Goal: Find specific page/section: Find specific page/section

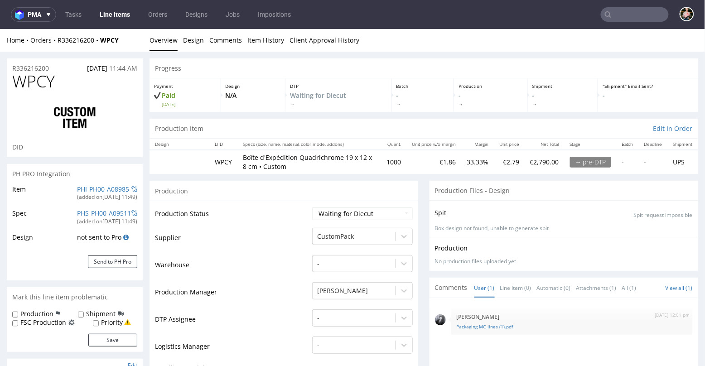
scroll to position [2, 0]
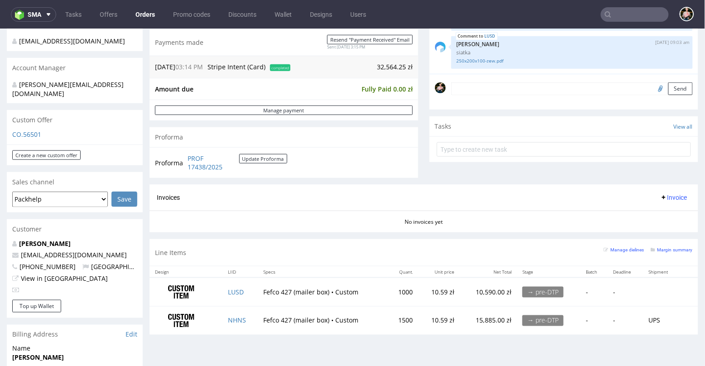
scroll to position [237, 0]
click at [618, 15] on input "text" at bounding box center [634, 14] width 68 height 14
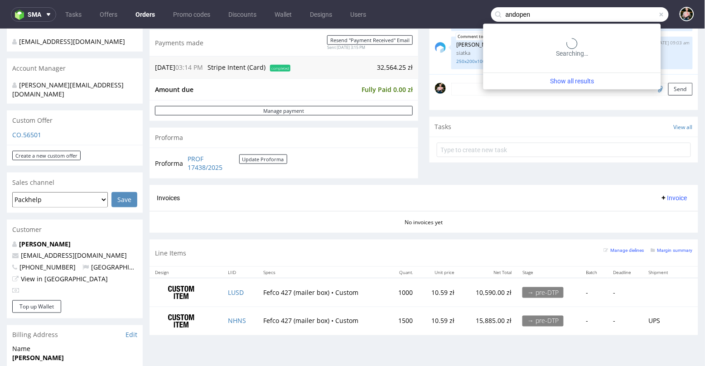
type input "andopen"
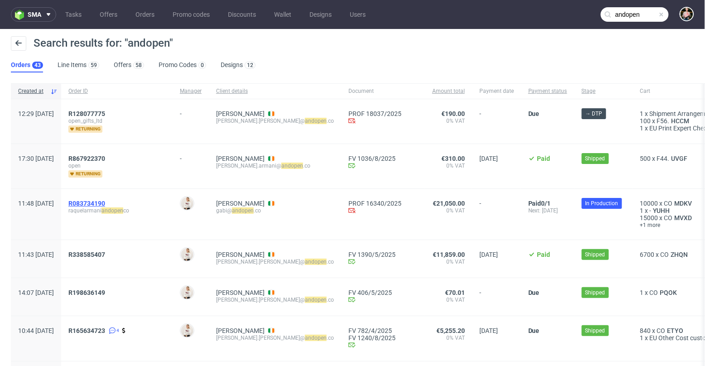
click at [105, 200] on span "R083734190" at bounding box center [86, 203] width 37 height 7
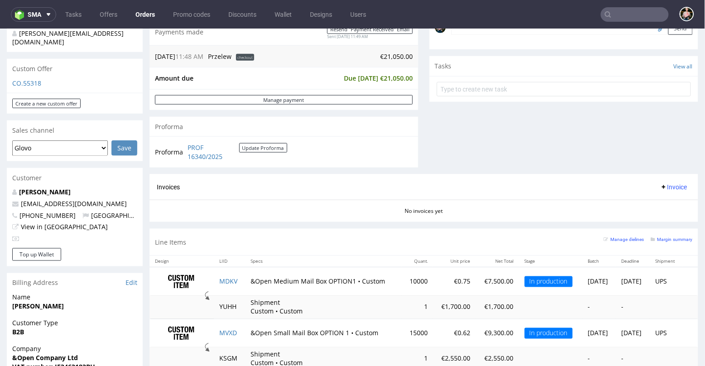
scroll to position [319, 0]
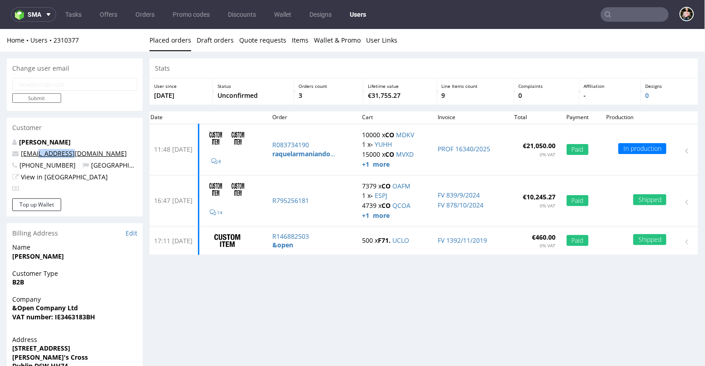
drag, startPoint x: 78, startPoint y: 156, endPoint x: 38, endPoint y: 155, distance: 39.9
click at [38, 155] on p "gabi@andopen.co" at bounding box center [74, 153] width 125 height 9
copy link "andopen.co"
click at [616, 20] on input "text" at bounding box center [634, 14] width 68 height 14
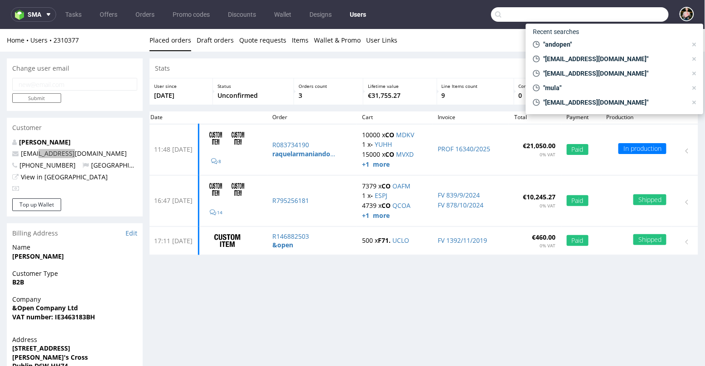
paste input "andopen.co"
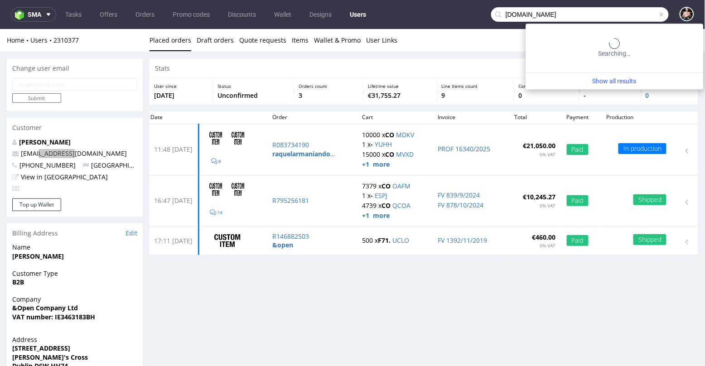
type input "andopen.co"
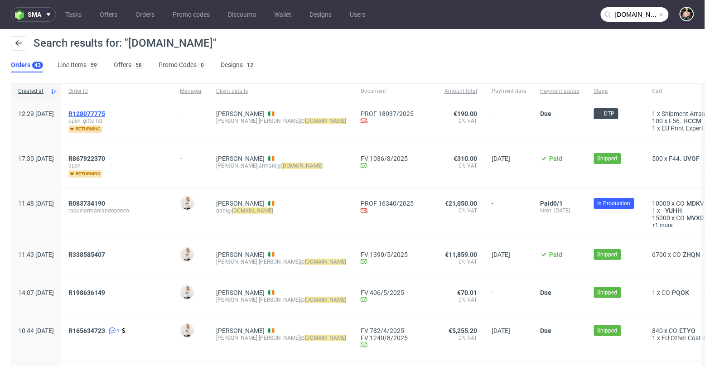
click at [105, 111] on span "R128077775" at bounding box center [86, 113] width 37 height 7
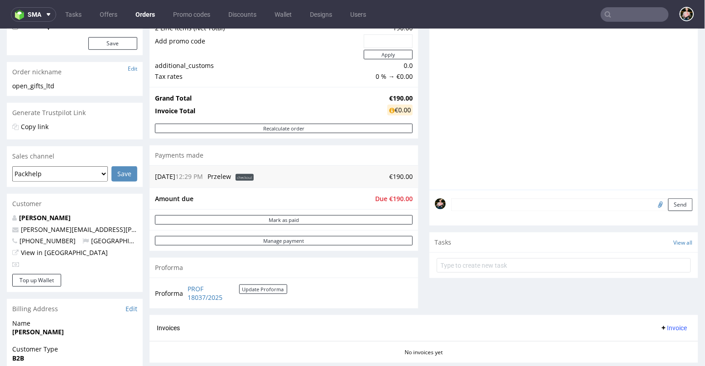
scroll to position [186, 0]
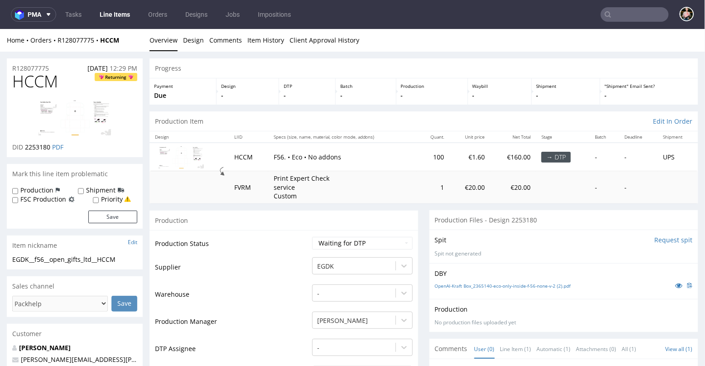
click at [620, 9] on input "text" at bounding box center [634, 14] width 68 height 14
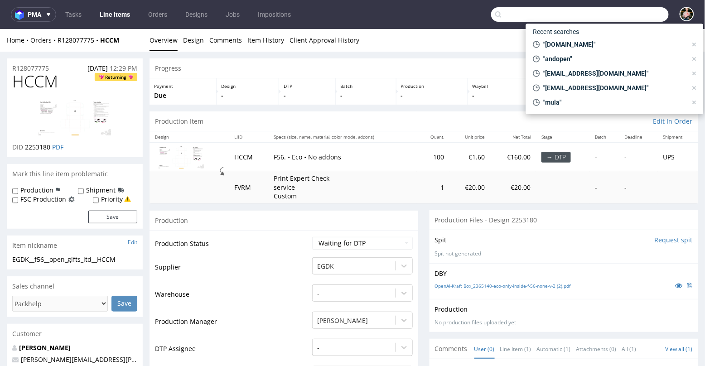
paste input "luana-maria_mihaita@bat.com"
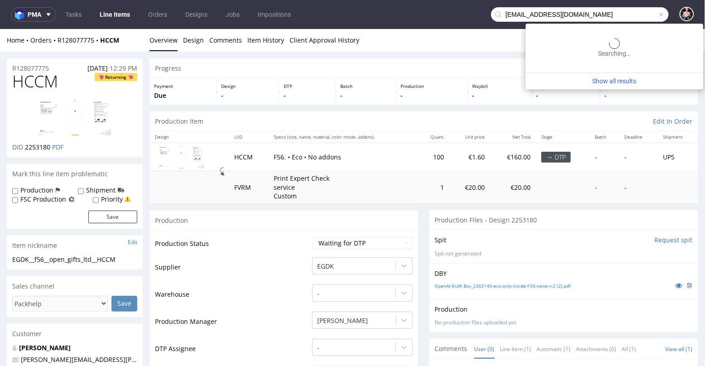
type input "luana-maria_mihaita@bat.com"
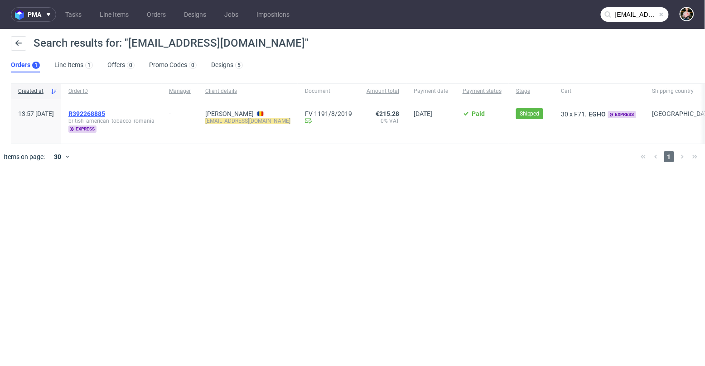
click at [105, 115] on span "R392268885" at bounding box center [86, 113] width 37 height 7
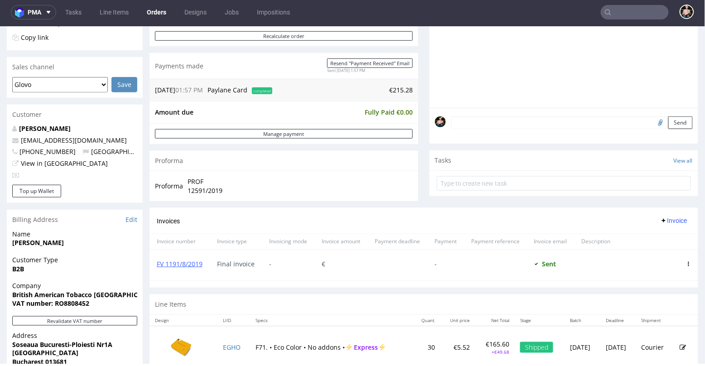
scroll to position [397, 0]
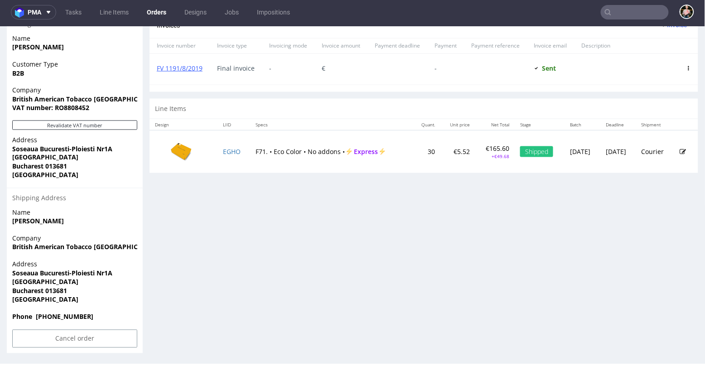
click at [182, 148] on img at bounding box center [180, 150] width 45 height 35
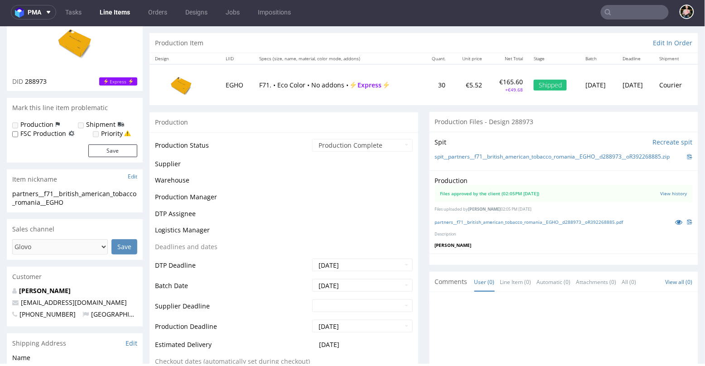
scroll to position [109, 0]
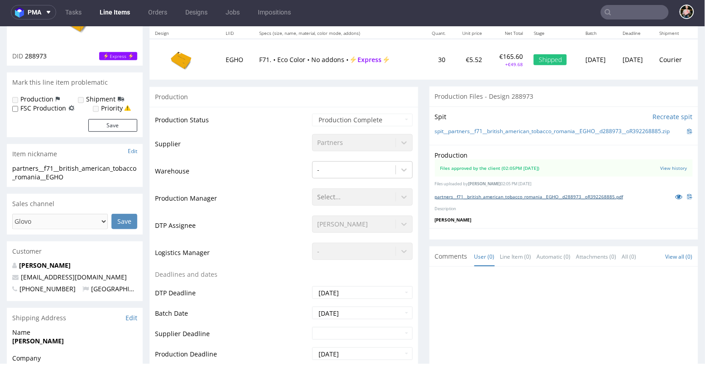
click at [500, 199] on link "partners__f71__british_american_tobacco_romania__EGHO__d288973__oR392268885.pdf" at bounding box center [529, 196] width 188 height 6
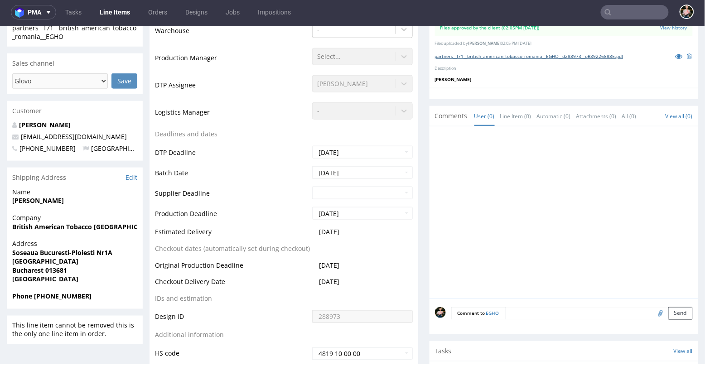
scroll to position [249, 0]
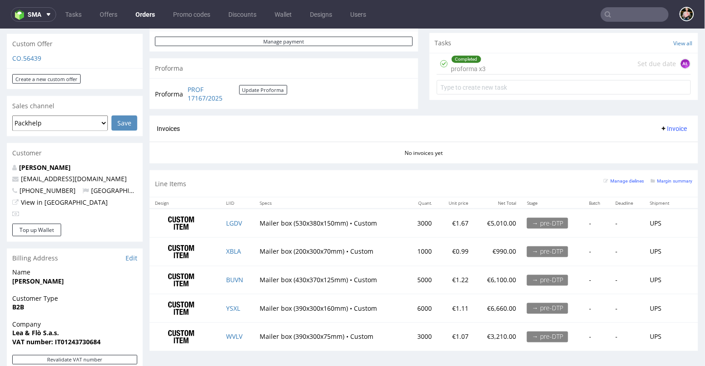
scroll to position [315, 0]
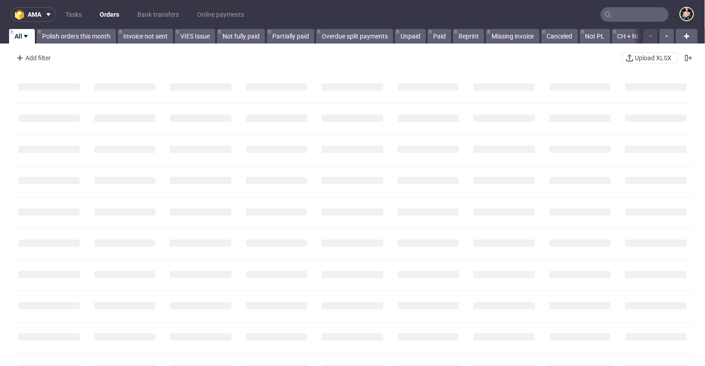
click at [618, 17] on input "text" at bounding box center [634, 14] width 68 height 14
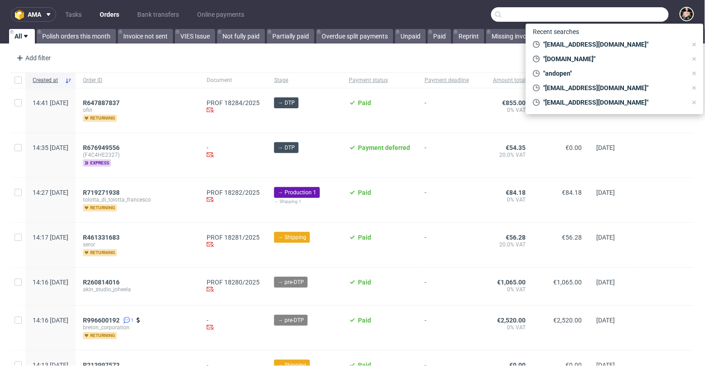
click at [615, 14] on input "text" at bounding box center [580, 14] width 178 height 14
paste input "[PERSON_NAME][EMAIL_ADDRESS][DOMAIN_NAME]"
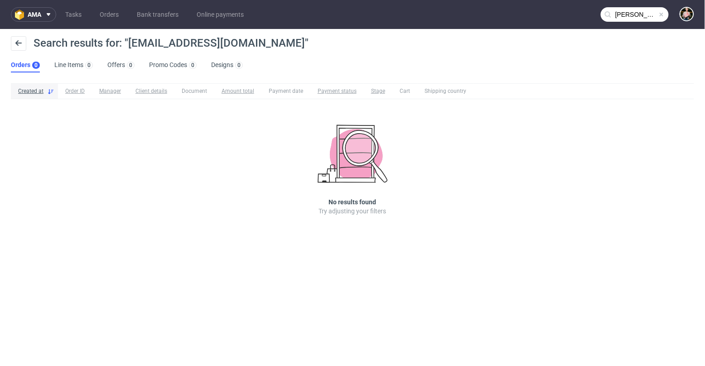
click at [628, 17] on input "[PERSON_NAME][EMAIL_ADDRESS][DOMAIN_NAME]" at bounding box center [634, 14] width 68 height 14
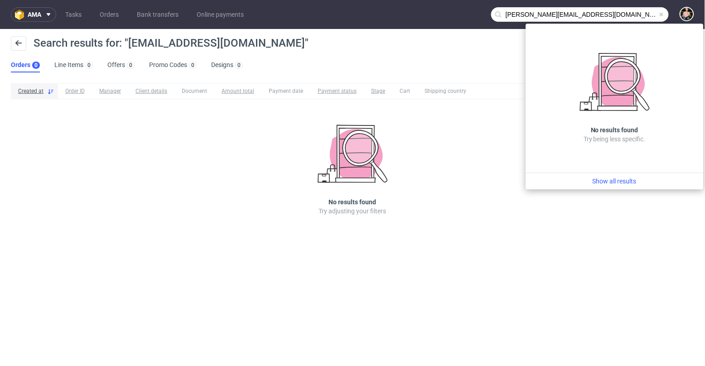
drag, startPoint x: 521, startPoint y: 14, endPoint x: 662, endPoint y: 14, distance: 141.7
click at [662, 14] on div "[PERSON_NAME][EMAIL_ADDRESS][DOMAIN_NAME]" at bounding box center [580, 14] width 178 height 14
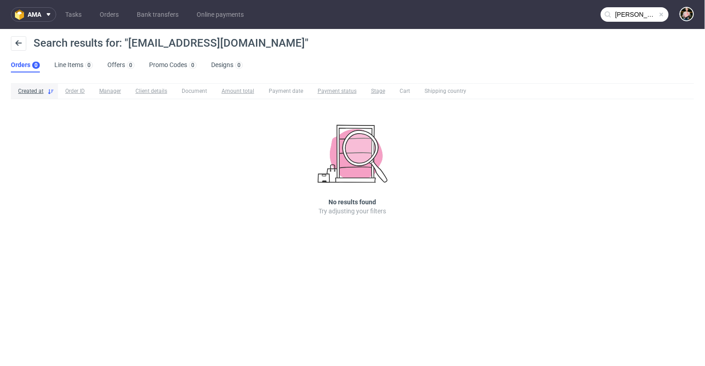
type input "[PERSON_NAME]"
